Goal: Information Seeking & Learning: Find specific fact

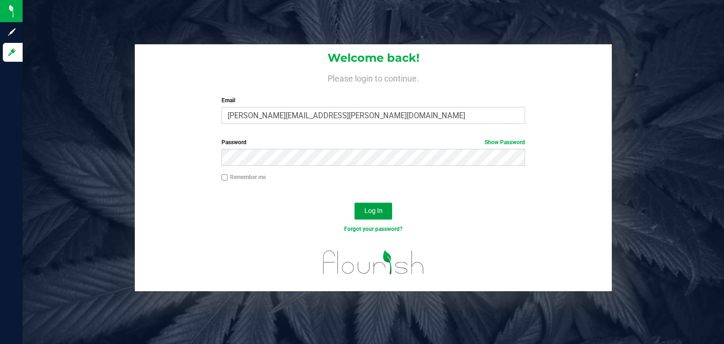
click at [388, 207] on button "Log In" at bounding box center [373, 211] width 38 height 17
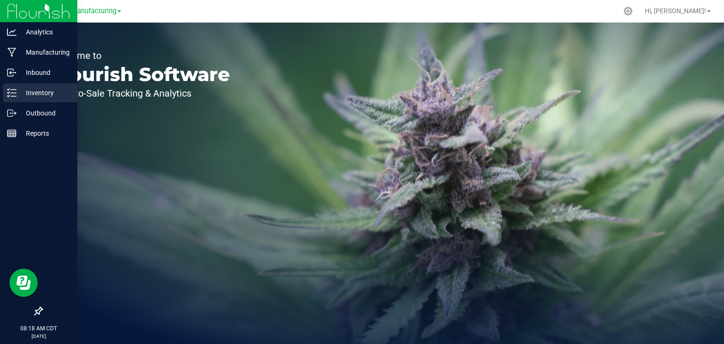
click at [16, 88] on icon at bounding box center [11, 92] width 9 height 9
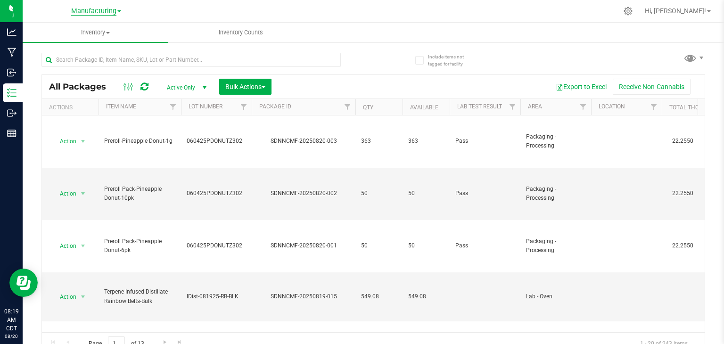
click at [99, 7] on span "Manufacturing" at bounding box center [93, 11] width 45 height 8
click at [70, 54] on link "Retail" at bounding box center [96, 58] width 138 height 13
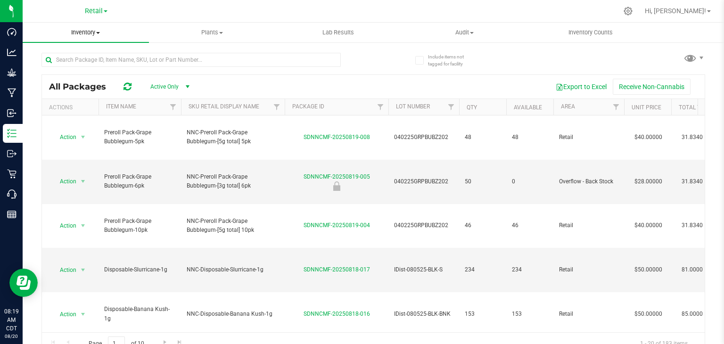
click at [87, 33] on span "Inventory" at bounding box center [86, 32] width 126 height 8
click at [74, 56] on span "All packages" at bounding box center [55, 57] width 65 height 8
click at [74, 56] on input "text" at bounding box center [190, 60] width 299 height 14
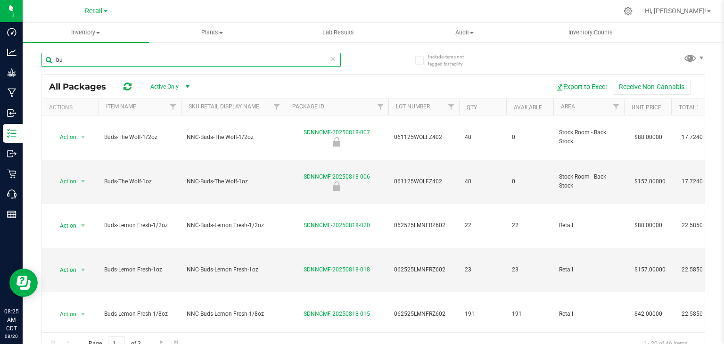
type input "b"
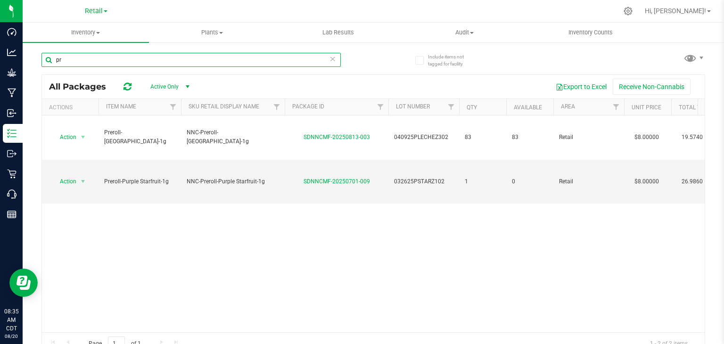
type input "p"
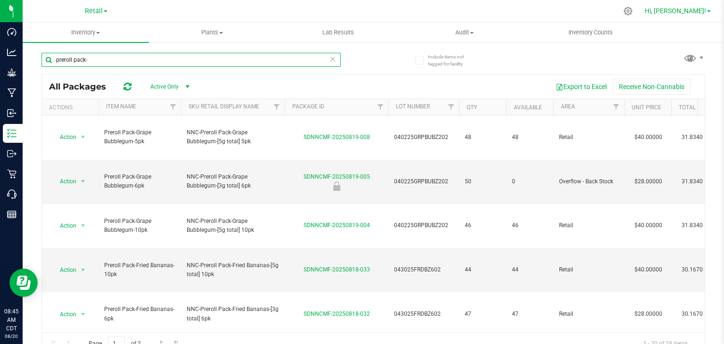
type input "preroll pack-"
click at [688, 15] on link "Hi, [PERSON_NAME]!" at bounding box center [678, 11] width 74 height 10
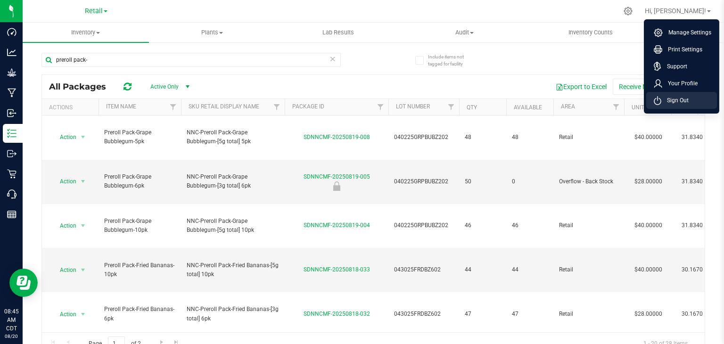
click at [673, 104] on span "Sign Out" at bounding box center [674, 100] width 27 height 9
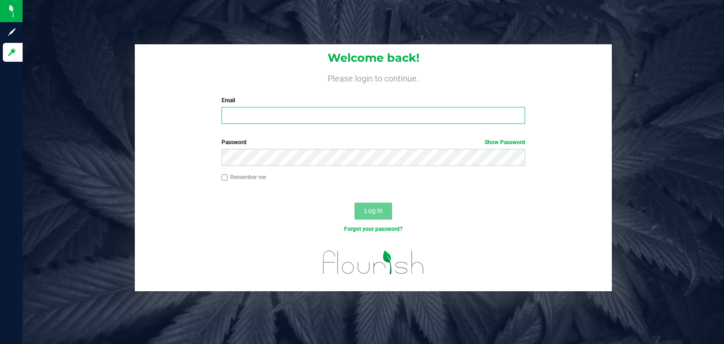
type input "[PERSON_NAME][EMAIL_ADDRESS][PERSON_NAME][DOMAIN_NAME]"
